Goal: Task Accomplishment & Management: Contribute content

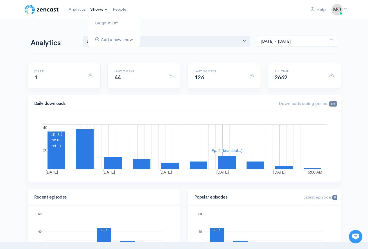
click at [94, 8] on link "Shows" at bounding box center [99, 9] width 22 height 12
click at [105, 22] on link "Laugh It Off" at bounding box center [113, 23] width 51 height 10
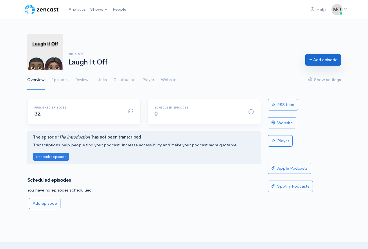
click at [321, 61] on link "Add episode" at bounding box center [323, 60] width 36 height 12
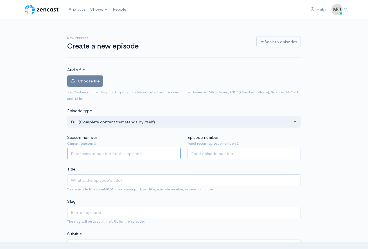
click at [116, 152] on input "Season number" at bounding box center [124, 154] width 114 height 12
type input "3"
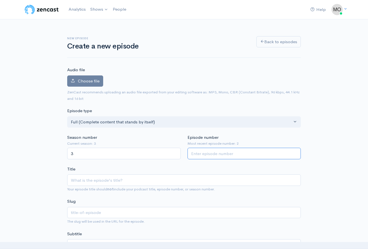
click at [221, 152] on input "Episode number" at bounding box center [244, 154] width 114 height 12
type input "3"
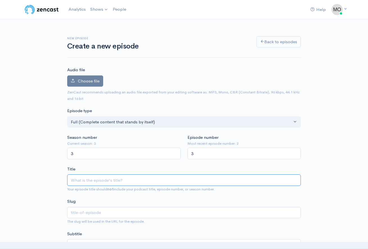
click at [121, 180] on input "Title" at bounding box center [183, 181] width 233 height 12
type input "b"
type input "be"
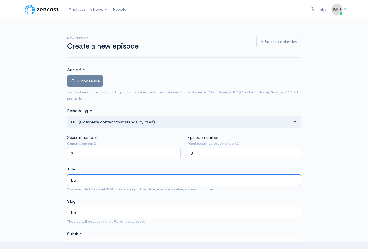
type input "bee"
type input "beefe"
type input "beefedf"
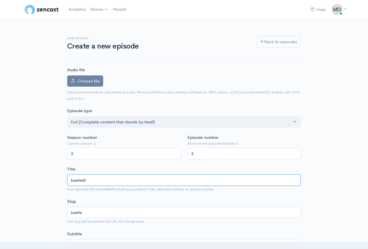
type input "beefedf"
type input "beefed"
type input "beefed up"
type input "beefed-up"
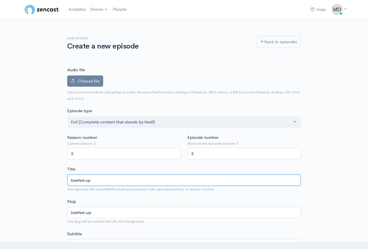
scroll to position [52, 0]
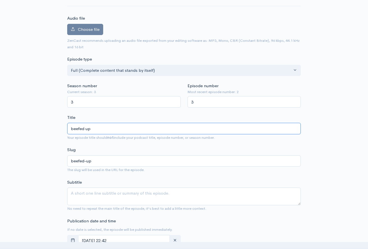
type input "beefed up"
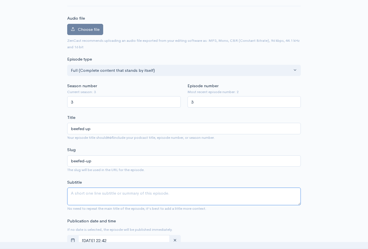
click at [99, 192] on textarea "Subtitle" at bounding box center [183, 197] width 233 height 18
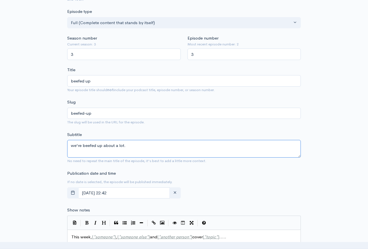
scroll to position [145, 0]
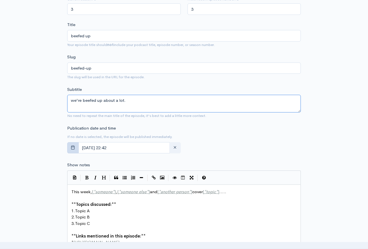
type textarea "we're beefed up about a lot."
click at [75, 147] on icon "button" at bounding box center [73, 148] width 4 height 4
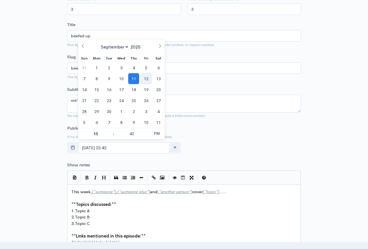
click at [147, 79] on span "12" at bounding box center [145, 78] width 11 height 11
click at [111, 139] on span at bounding box center [111, 137] width 4 height 6
type input "[DATE] 21:42"
type input "09"
click at [111, 139] on span at bounding box center [111, 137] width 4 height 6
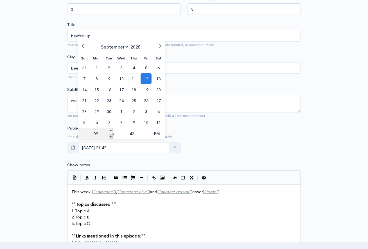
type input "[DATE] 20:42"
type input "08"
click at [111, 139] on span at bounding box center [111, 137] width 4 height 6
type input "[DATE] 19:42"
type input "07"
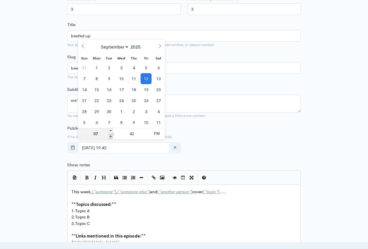
click at [111, 139] on span at bounding box center [111, 137] width 4 height 6
type input "[DATE] 18:42"
type input "06"
click at [112, 137] on span at bounding box center [111, 137] width 4 height 6
type input "[DATE] 17:42"
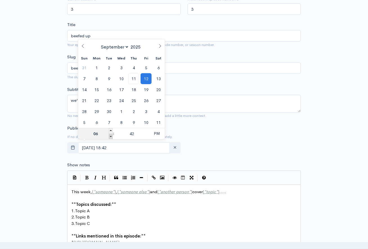
type input "05"
click at [112, 137] on span at bounding box center [111, 137] width 4 height 6
type input "[DATE] 16:42"
type input "04"
click at [112, 137] on span at bounding box center [111, 137] width 4 height 6
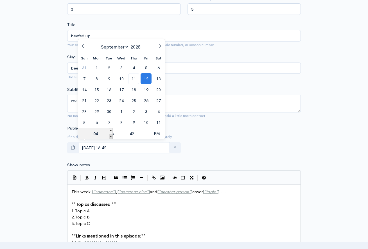
type input "[DATE] 15:42"
type input "03"
click at [112, 137] on span at bounding box center [111, 137] width 4 height 6
type input "[DATE] 14:42"
type input "02"
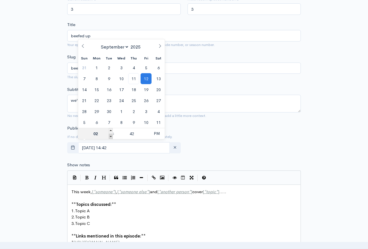
click at [112, 137] on span at bounding box center [111, 137] width 4 height 6
type input "[DATE] 13:42"
type input "01"
click at [112, 137] on span at bounding box center [111, 137] width 4 height 6
type input "[DATE] 12:42"
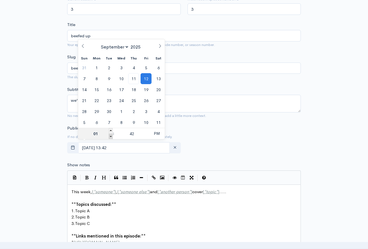
type input "12"
click at [112, 137] on span at bounding box center [111, 137] width 4 height 6
type input "[DATE] 11:42"
type input "11"
click at [112, 137] on span at bounding box center [111, 137] width 4 height 6
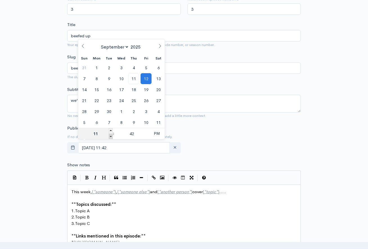
type input "[DATE] 10:42"
type input "10"
click at [112, 137] on span at bounding box center [111, 137] width 4 height 6
type input "[DATE] 09:42"
type input "09"
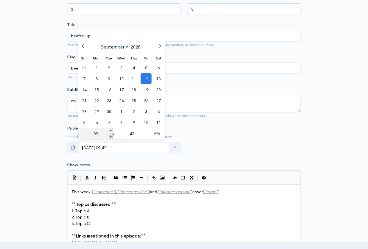
click at [112, 137] on span at bounding box center [111, 137] width 4 height 6
type input "[DATE] 08:42"
type input "08"
click at [112, 137] on span at bounding box center [111, 137] width 4 height 6
type input "[DATE] 07:42"
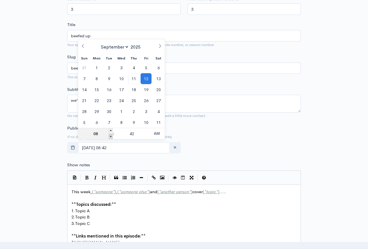
type input "07"
click at [112, 137] on span at bounding box center [111, 137] width 4 height 6
type input "[DATE] 06:42"
type input "06"
click at [149, 137] on span "AM" at bounding box center [156, 133] width 15 height 11
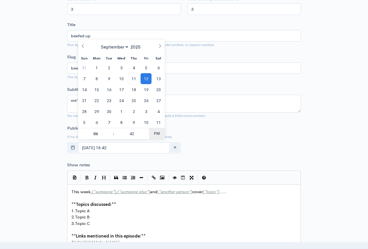
click at [161, 134] on span "PM" at bounding box center [156, 133] width 15 height 11
click at [146, 136] on span at bounding box center [147, 137] width 4 height 6
type input "[DATE] 06:37"
type input "37"
click at [145, 136] on span at bounding box center [147, 137] width 4 height 6
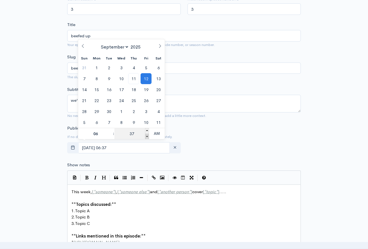
type input "[DATE] 06:32"
type input "32"
click at [145, 136] on span at bounding box center [147, 137] width 4 height 6
type input "[DATE] 06:27"
type input "27"
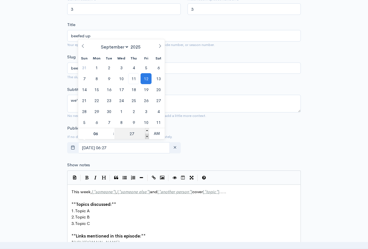
click at [145, 136] on span at bounding box center [147, 137] width 4 height 6
type input "[DATE] 06:22"
type input "22"
click at [145, 136] on span at bounding box center [147, 137] width 4 height 6
type input "[DATE] 06:17"
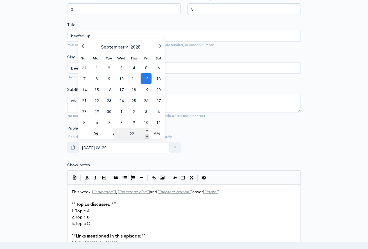
type input "17"
click at [146, 130] on span at bounding box center [147, 131] width 4 height 6
type input "[DATE] 06:22"
type input "22"
click at [146, 135] on span at bounding box center [147, 137] width 4 height 6
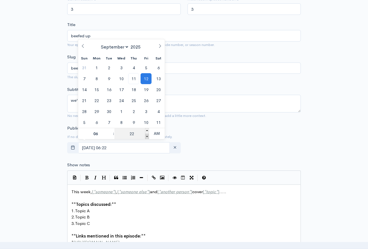
type input "[DATE] 06:17"
click at [140, 135] on input "17" at bounding box center [131, 133] width 35 height 11
type input "1"
type input "00"
click at [140, 146] on input "[DATE] 06:00" at bounding box center [124, 148] width 92 height 12
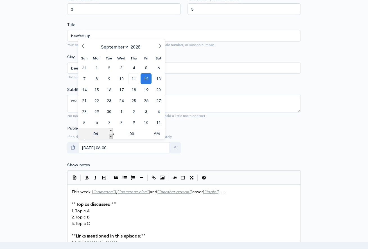
click at [110, 139] on span at bounding box center [111, 137] width 4 height 6
type input "[DATE] 05:00"
type input "05"
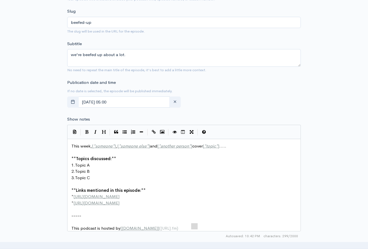
scroll to position [1, 0]
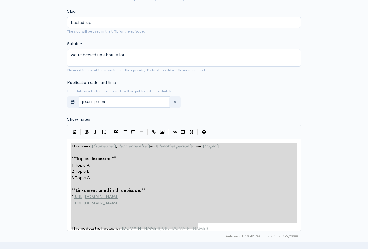
drag, startPoint x: 196, startPoint y: 224, endPoint x: 56, endPoint y: 141, distance: 161.7
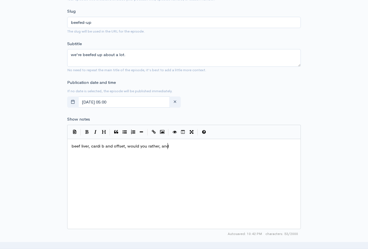
scroll to position [0, 97]
type textarea "beef liver, cardi b and offset, would you rather, and $100 iPods??? this epids"
type textarea "sode is definte="
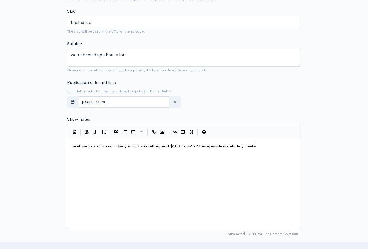
type textarea "ly beefed"
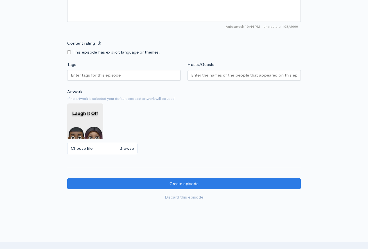
scroll to position [428, 0]
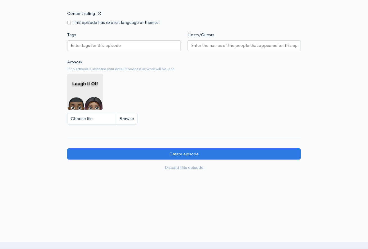
type textarea "full of beef."
click at [133, 118] on input "Choose file" at bounding box center [102, 119] width 70 height 12
type input "C:\fakepath\Laugh It Off (Album Cover).png.PNG"
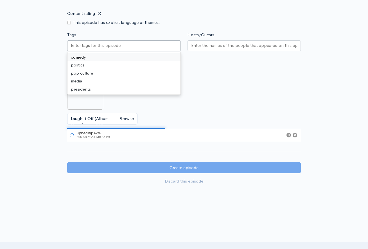
click at [125, 42] on div at bounding box center [124, 45] width 114 height 11
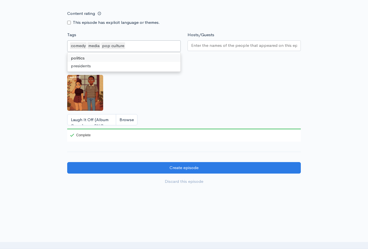
click at [243, 45] on input "Hosts/Guests" at bounding box center [244, 45] width 106 height 6
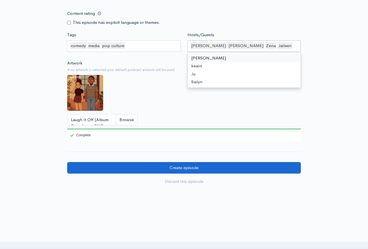
click at [191, 164] on input "Create episode" at bounding box center [183, 168] width 233 height 12
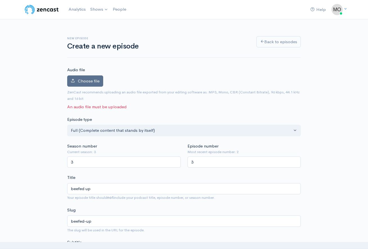
click at [80, 79] on span "Choose file" at bounding box center [89, 80] width 22 height 5
click at [0, 0] on input "Choose file" at bounding box center [0, 0] width 0 height 0
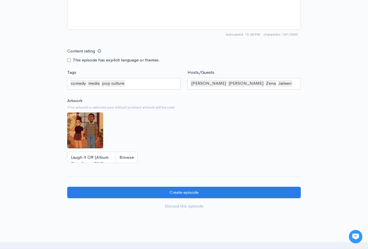
scroll to position [442, 0]
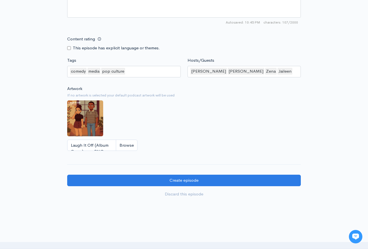
click at [68, 46] on input "Content rating" at bounding box center [69, 48] width 4 height 4
checkbox input "true"
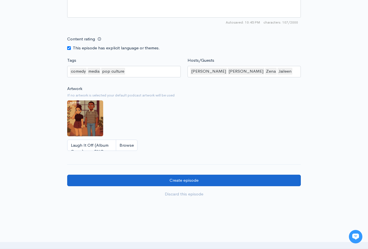
click at [168, 175] on input "Create episode" at bounding box center [183, 181] width 233 height 12
